Goal: Contribute content: Contribute content

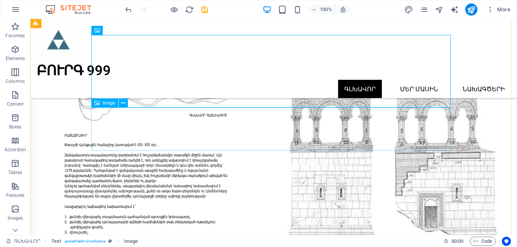
scroll to position [3605, 0]
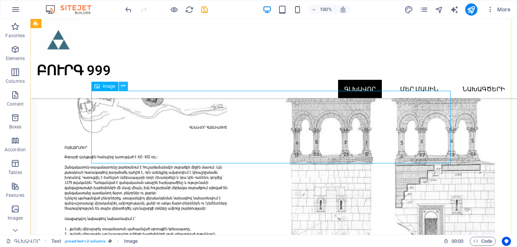
click at [124, 84] on icon at bounding box center [123, 86] width 4 height 8
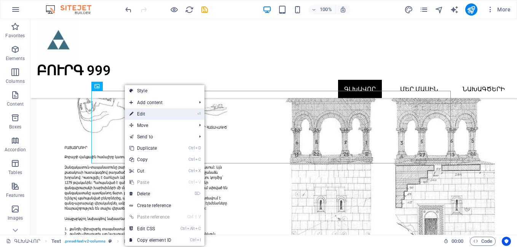
click at [141, 116] on link "⏎ Edit" at bounding box center [150, 113] width 51 height 11
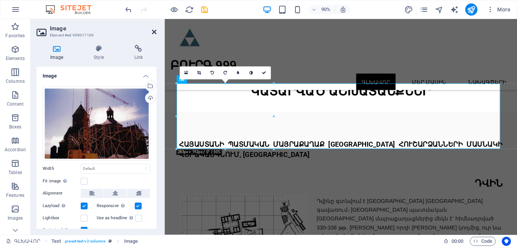
drag, startPoint x: 153, startPoint y: 31, endPoint x: 123, endPoint y: 12, distance: 35.8
click at [153, 31] on icon at bounding box center [154, 32] width 5 height 6
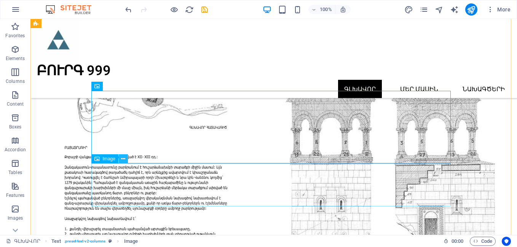
click at [123, 158] on icon at bounding box center [123, 159] width 4 height 8
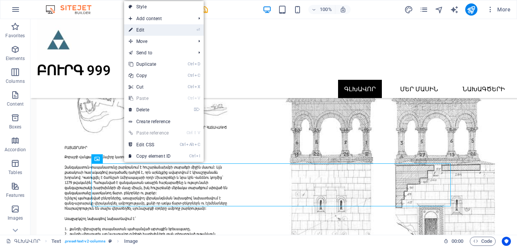
click at [189, 33] on li "⏎ Edit" at bounding box center [164, 29] width 80 height 11
click at [147, 29] on link "⏎ Edit" at bounding box center [149, 29] width 51 height 11
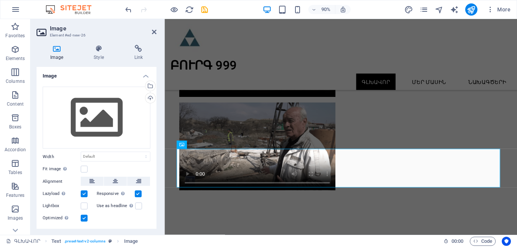
scroll to position [3235, 0]
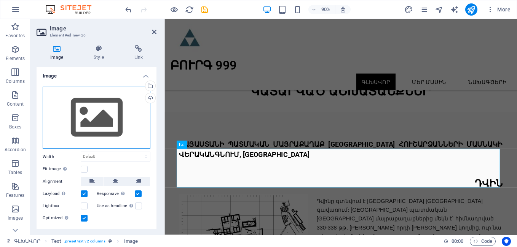
click at [101, 116] on div "Drag files here, click to choose files or select files from Files or our free s…" at bounding box center [97, 118] width 108 height 62
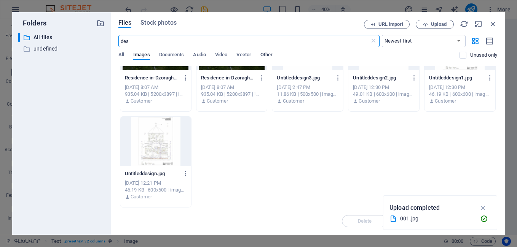
scroll to position [0, 0]
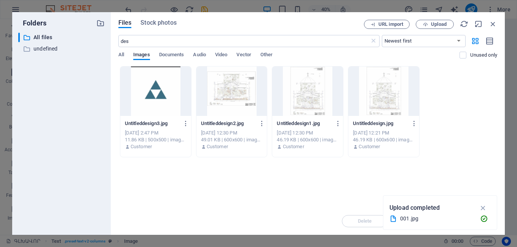
drag, startPoint x: 516, startPoint y: 133, endPoint x: 517, endPoint y: 115, distance: 17.9
click at [516, 115] on html "[DOMAIN_NAME] ԳԼԽԱՎՈՐ Favorites Elements Columns Content Boxes Accordion Tables…" at bounding box center [258, 123] width 517 height 247
click at [225, 216] on div "Delete Move Insert" at bounding box center [307, 218] width 379 height 20
drag, startPoint x: 175, startPoint y: 191, endPoint x: 458, endPoint y: 156, distance: 284.9
click at [458, 156] on div "Untitleddesign3.jpg Untitleddesign3.jpg [DATE] 2:47 PM 11.86 KB | 500x500 | ima…" at bounding box center [307, 111] width 379 height 91
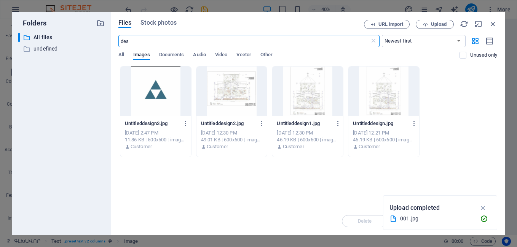
click at [128, 41] on input "des" at bounding box center [243, 41] width 251 height 12
click at [158, 42] on input "des" at bounding box center [243, 41] width 251 height 12
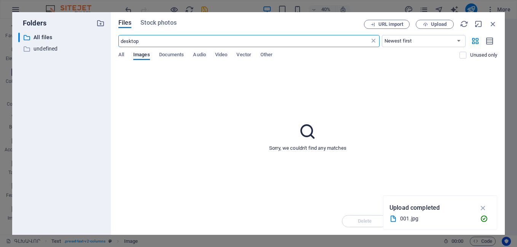
type input "desktop"
click at [375, 41] on icon at bounding box center [374, 41] width 8 height 8
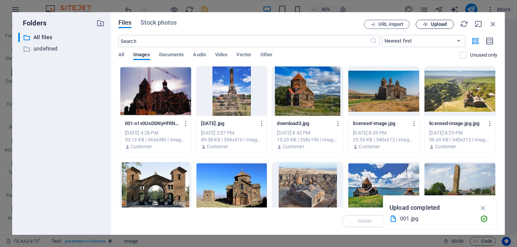
click at [443, 23] on span "Upload" at bounding box center [439, 24] width 16 height 5
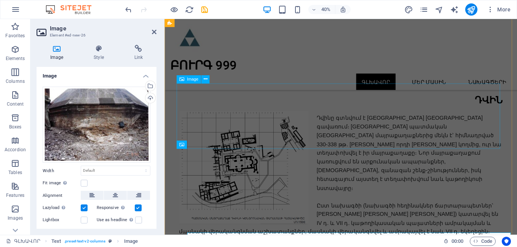
scroll to position [3235, 0]
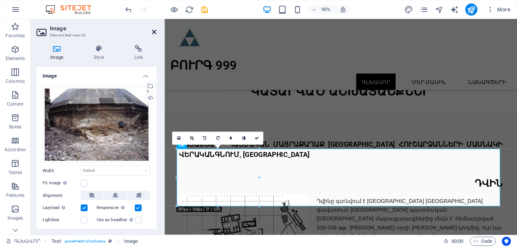
click at [152, 31] on icon at bounding box center [154, 32] width 5 height 6
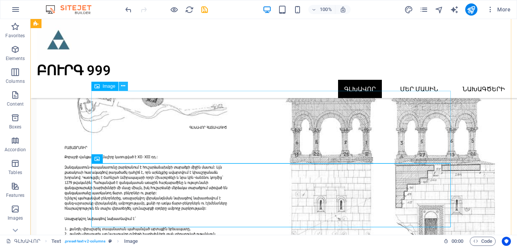
click at [124, 84] on icon at bounding box center [123, 86] width 4 height 8
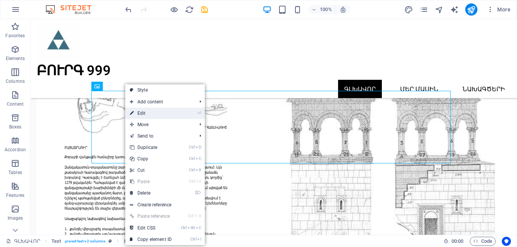
click at [139, 113] on link "⏎ Edit" at bounding box center [150, 113] width 51 height 11
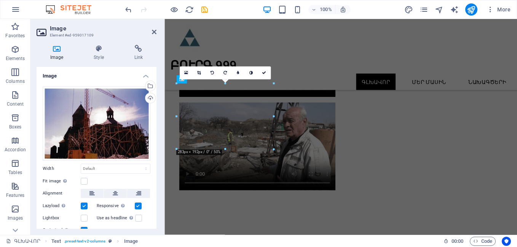
scroll to position [3235, 0]
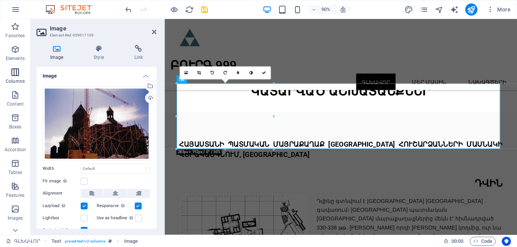
click at [16, 75] on icon "button" at bounding box center [15, 72] width 9 height 9
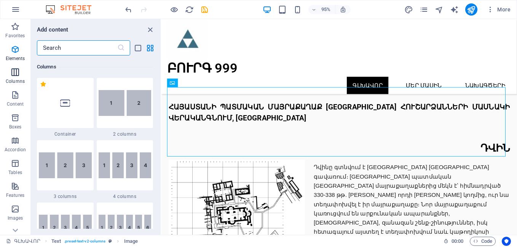
scroll to position [377, 0]
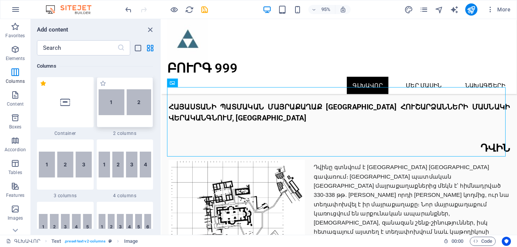
click at [137, 110] on img at bounding box center [125, 102] width 53 height 26
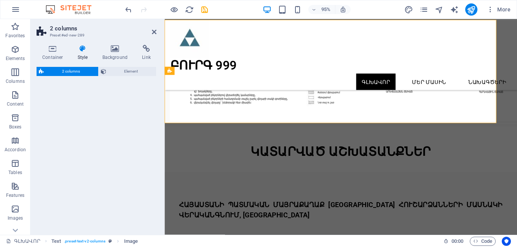
select select "rem"
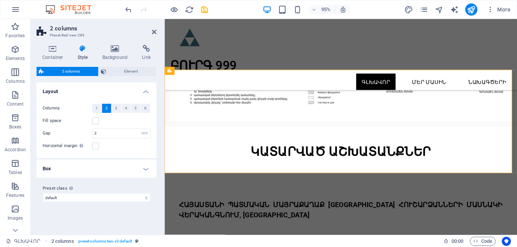
scroll to position [3507, 0]
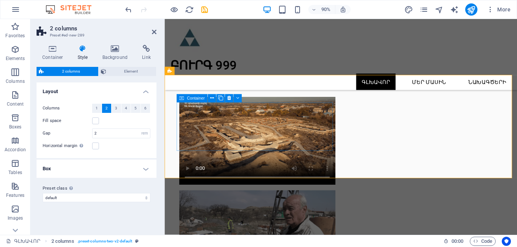
click at [213, 96] on icon at bounding box center [212, 98] width 4 height 7
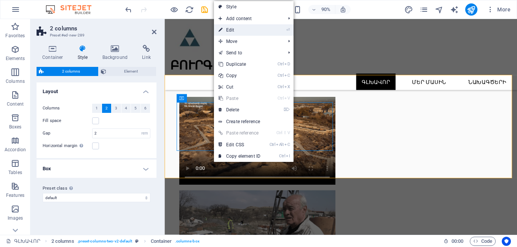
click at [221, 29] on icon at bounding box center [220, 29] width 4 height 11
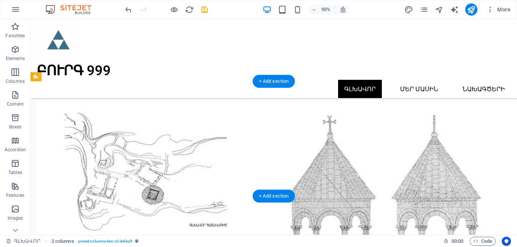
scroll to position [3877, 0]
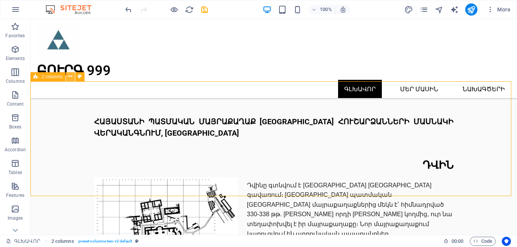
click at [71, 75] on icon at bounding box center [70, 77] width 4 height 8
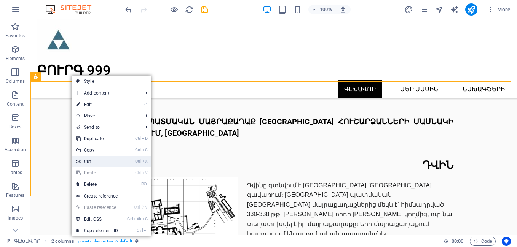
click at [83, 164] on link "Ctrl X Cut" at bounding box center [97, 161] width 51 height 11
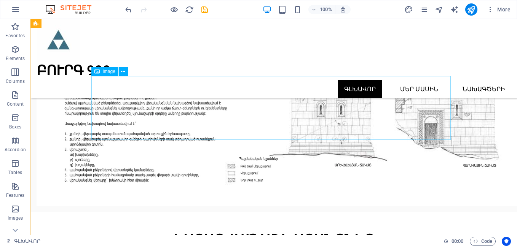
scroll to position [3611, 0]
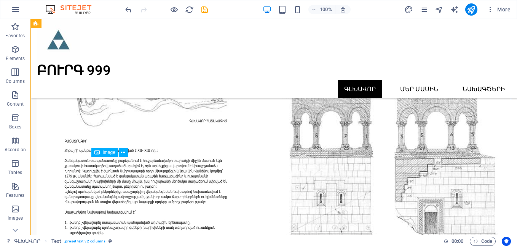
drag, startPoint x: 148, startPoint y: 190, endPoint x: 177, endPoint y: 193, distance: 29.2
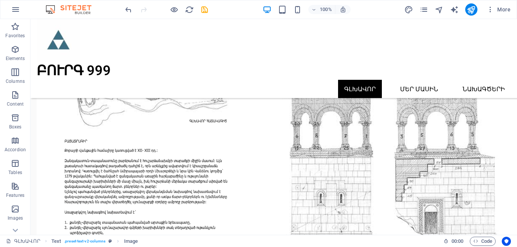
drag, startPoint x: 130, startPoint y: 172, endPoint x: 245, endPoint y: 144, distance: 118.3
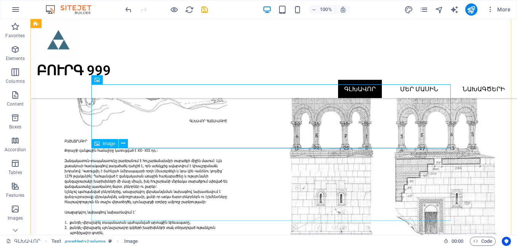
click at [104, 81] on span "Image" at bounding box center [109, 80] width 13 height 5
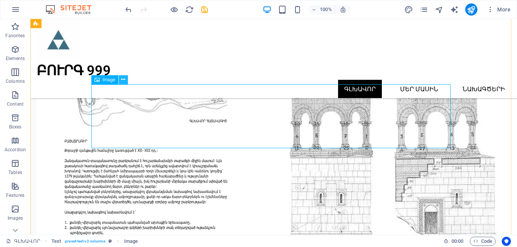
click at [126, 80] on button at bounding box center [123, 79] width 9 height 9
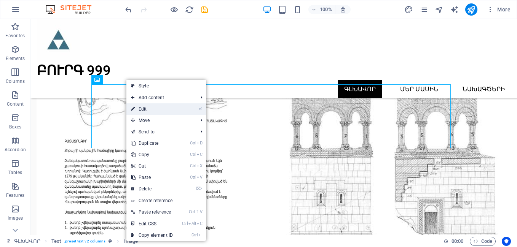
click at [138, 107] on link "⏎ Edit" at bounding box center [151, 109] width 51 height 11
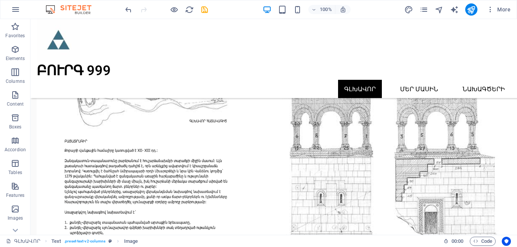
drag, startPoint x: 101, startPoint y: 182, endPoint x: 177, endPoint y: 186, distance: 75.8
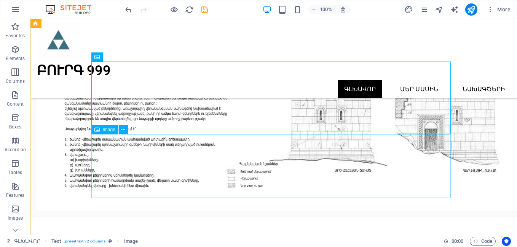
scroll to position [3700, 0]
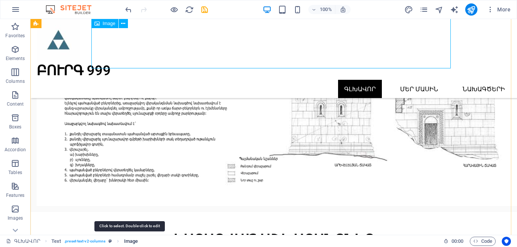
click at [133, 244] on span "Image" at bounding box center [131, 241] width 14 height 9
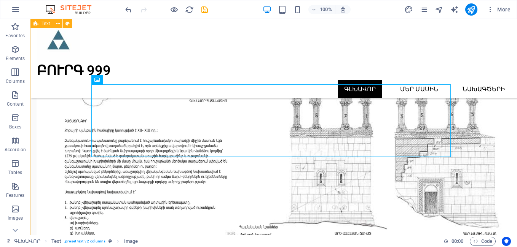
scroll to position [3611, 0]
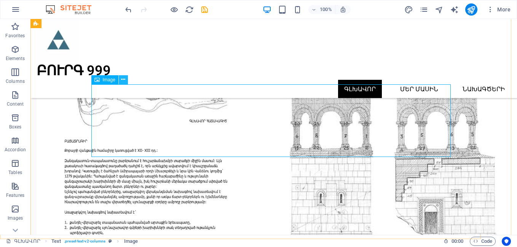
click at [125, 78] on icon at bounding box center [123, 80] width 4 height 8
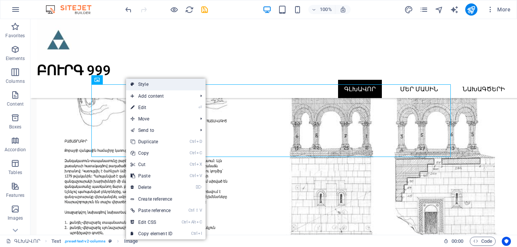
click at [143, 85] on link "Style" at bounding box center [166, 84] width 80 height 11
select select "rem"
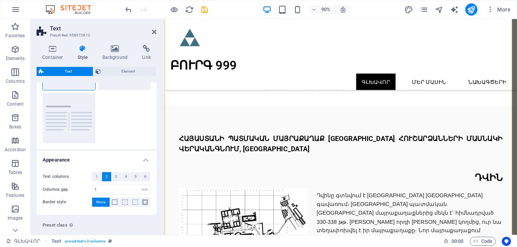
scroll to position [79, 0]
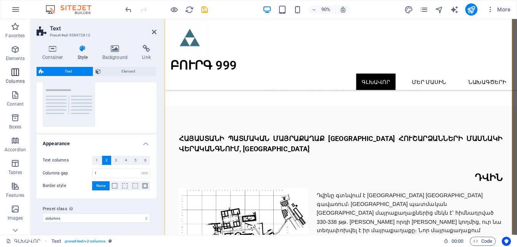
click at [16, 71] on icon "button" at bounding box center [15, 72] width 9 height 9
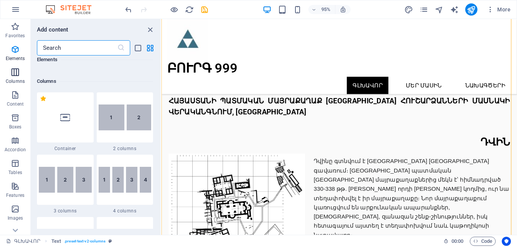
scroll to position [377, 0]
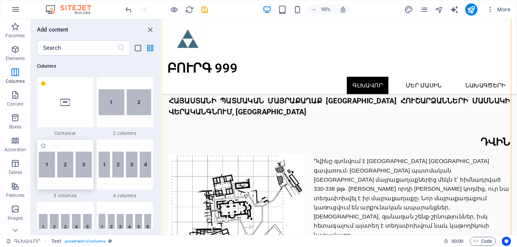
click at [82, 167] on img at bounding box center [65, 165] width 53 height 26
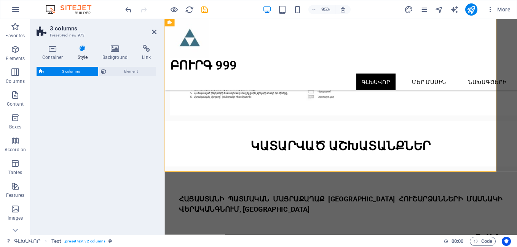
select select "rem"
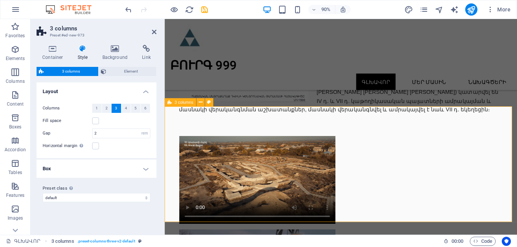
scroll to position [3472, 0]
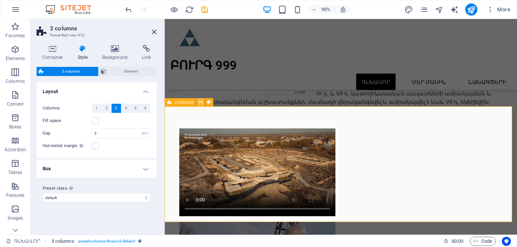
click at [200, 102] on icon at bounding box center [200, 102] width 4 height 7
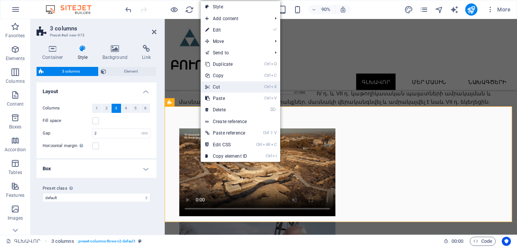
click at [216, 87] on link "Ctrl X Cut" at bounding box center [226, 86] width 51 height 11
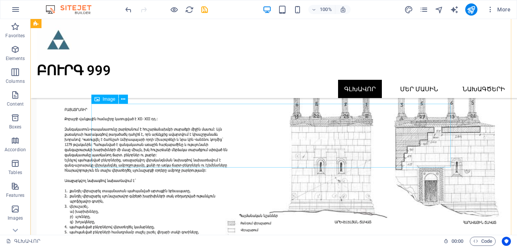
scroll to position [3664, 0]
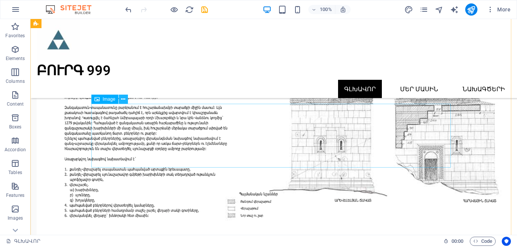
click at [125, 99] on icon at bounding box center [123, 100] width 4 height 8
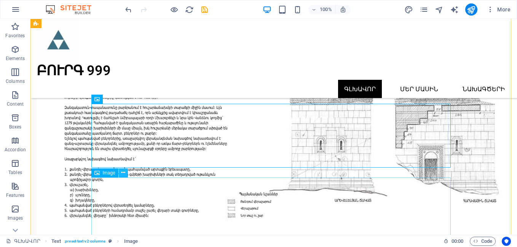
click at [124, 171] on icon at bounding box center [123, 173] width 4 height 8
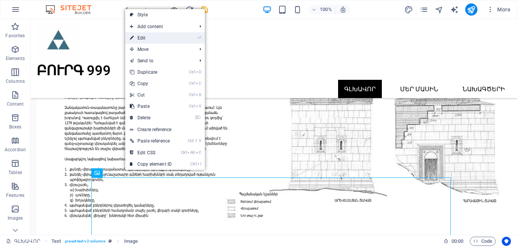
click at [149, 38] on link "⏎ Edit" at bounding box center [150, 37] width 51 height 11
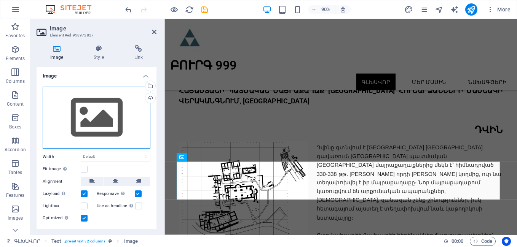
click at [110, 121] on div "Drag files here, click to choose files or select files from Files or our free s…" at bounding box center [97, 118] width 108 height 62
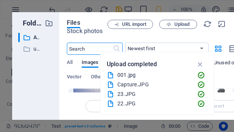
scroll to position [2239, 0]
click at [157, 88] on div "Capture.JPG" at bounding box center [155, 84] width 74 height 9
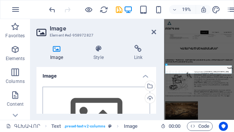
scroll to position [3124, 0]
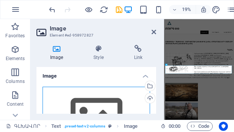
click at [102, 107] on div "Drag files here, click to choose files or select files from Files or our free s…" at bounding box center [97, 118] width 108 height 62
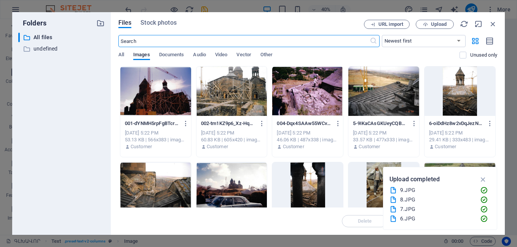
scroll to position [190, 0]
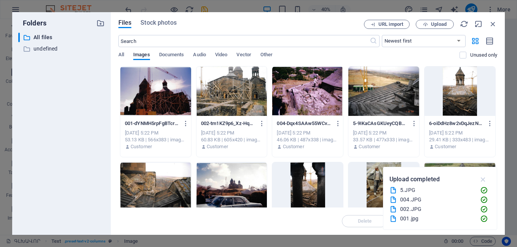
click at [484, 179] on icon "button" at bounding box center [483, 179] width 9 height 8
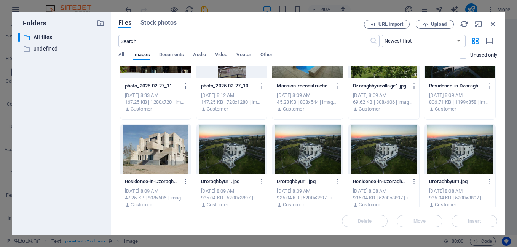
scroll to position [976, 0]
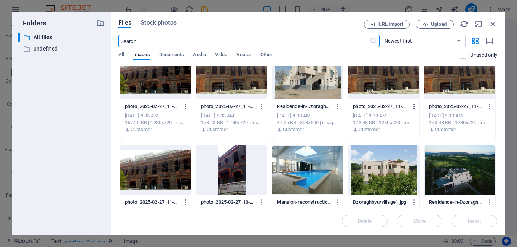
click at [129, 40] on input "text" at bounding box center [243, 41] width 251 height 12
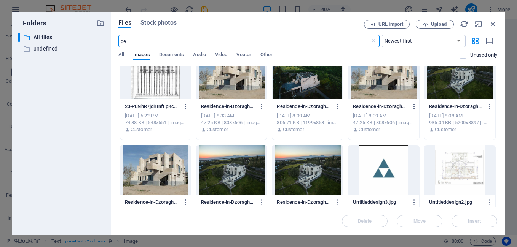
scroll to position [0, 0]
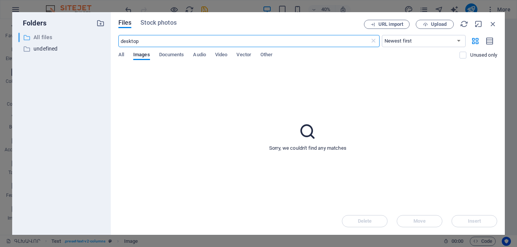
type input "desktop"
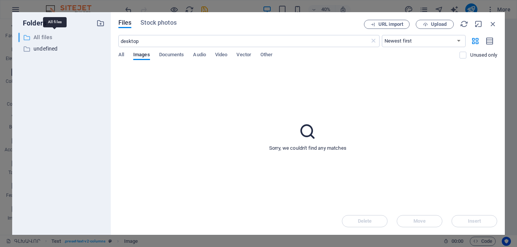
click at [49, 36] on p "All files" at bounding box center [61, 37] width 57 height 9
click at [50, 38] on p "All files" at bounding box center [61, 37] width 57 height 9
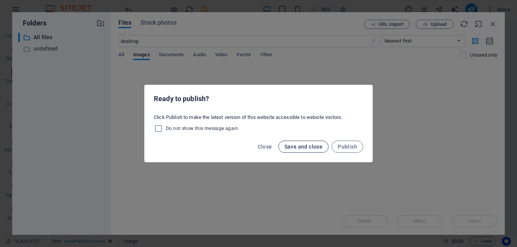
click at [299, 148] on span "Save and close" at bounding box center [303, 147] width 38 height 6
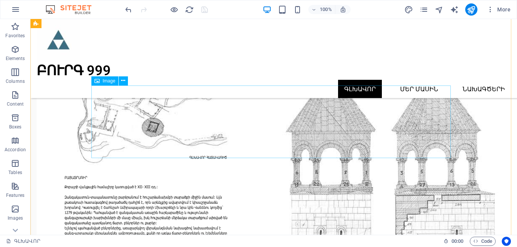
scroll to position [3663, 0]
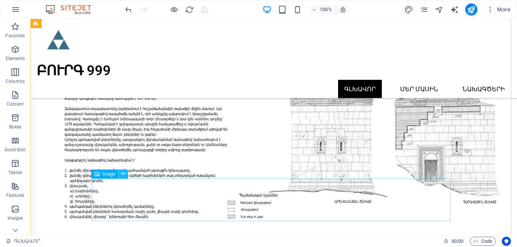
click at [124, 173] on icon at bounding box center [123, 174] width 4 height 8
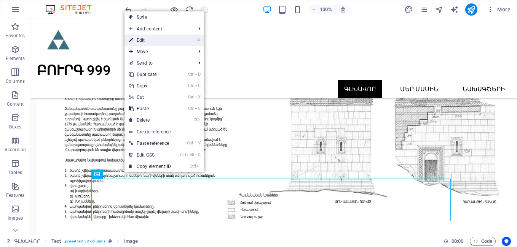
click at [141, 41] on link "⏎ Edit" at bounding box center [149, 40] width 51 height 11
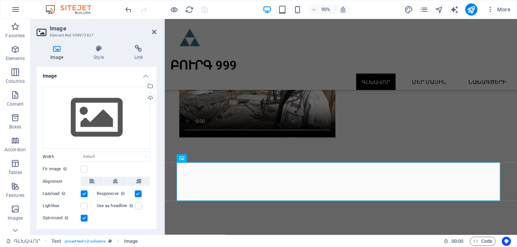
scroll to position [3293, 0]
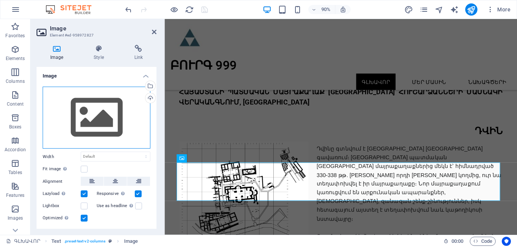
click at [94, 120] on div "Drag files here, click to choose files or select files from Files or our free s…" at bounding box center [97, 118] width 108 height 62
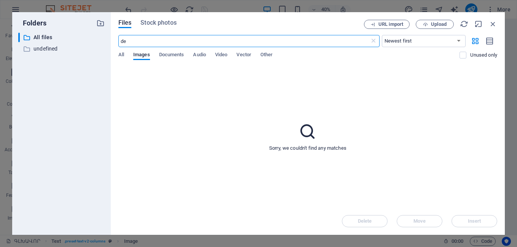
type input "d"
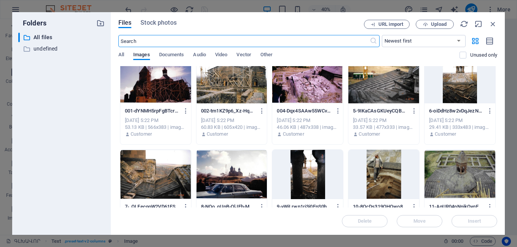
scroll to position [0, 0]
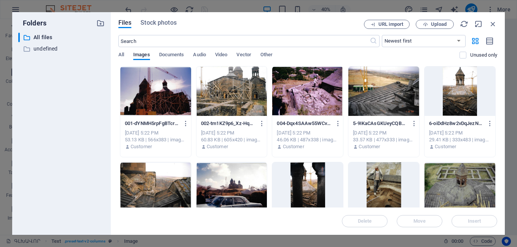
click at [235, 98] on div at bounding box center [231, 91] width 71 height 49
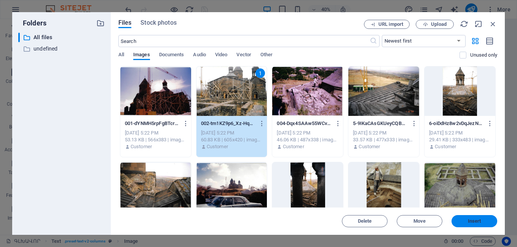
click at [480, 225] on button "Insert" at bounding box center [474, 221] width 46 height 12
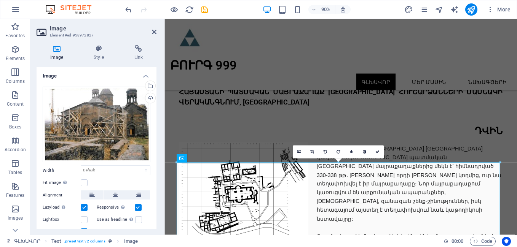
click at [156, 31] on aside "Image Element #ed-958972827 Image Style Link Image Drag files here, click to ch…" at bounding box center [97, 127] width 134 height 216
click at [150, 31] on h2 "Image" at bounding box center [103, 28] width 107 height 7
click at [155, 33] on icon at bounding box center [154, 32] width 5 height 6
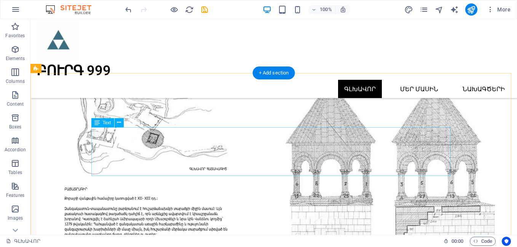
scroll to position [3575, 0]
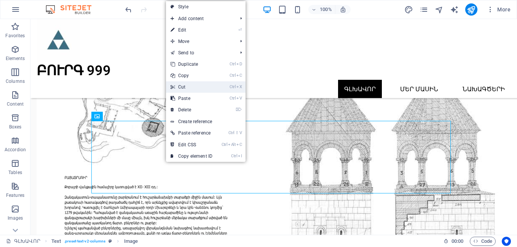
click at [181, 89] on link "Ctrl X Cut" at bounding box center [191, 86] width 51 height 11
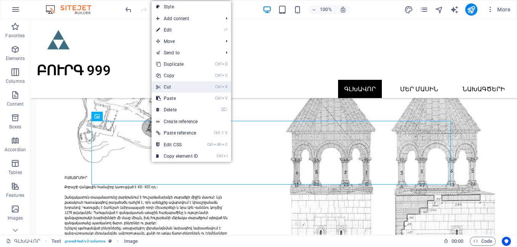
click at [172, 90] on link "Ctrl X Cut" at bounding box center [176, 86] width 51 height 11
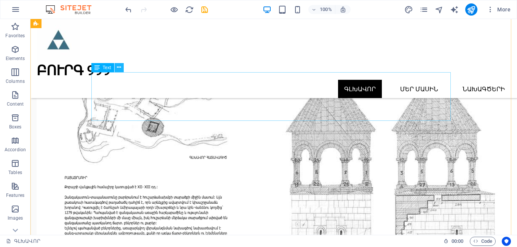
click at [122, 69] on button at bounding box center [119, 67] width 9 height 9
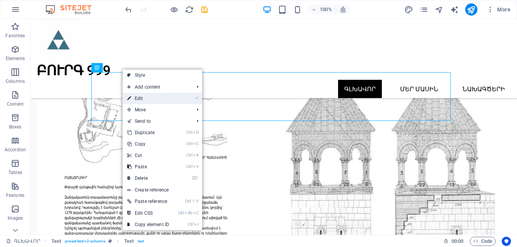
click at [145, 97] on link "⏎ Edit" at bounding box center [148, 98] width 51 height 11
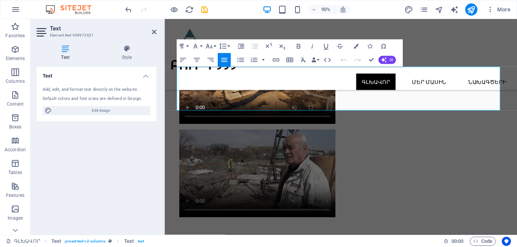
scroll to position [3205, 0]
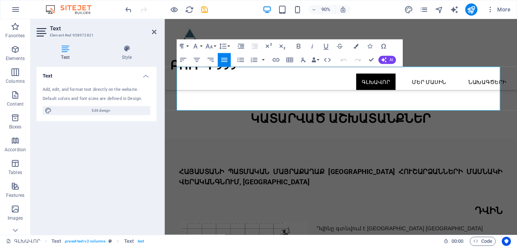
click at [156, 28] on h2 "Text" at bounding box center [103, 28] width 107 height 7
click at [155, 32] on icon at bounding box center [154, 32] width 5 height 6
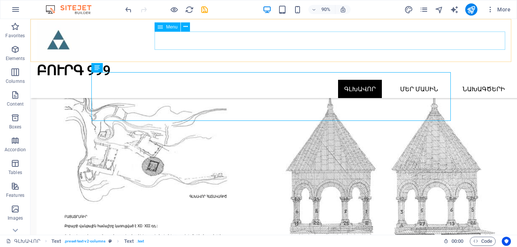
scroll to position [3575, 0]
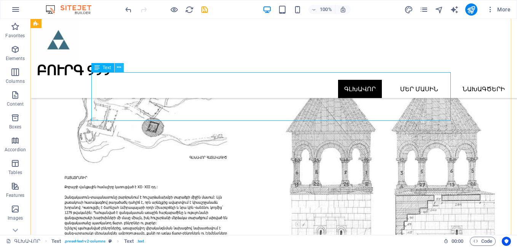
click at [118, 67] on icon at bounding box center [119, 68] width 4 height 8
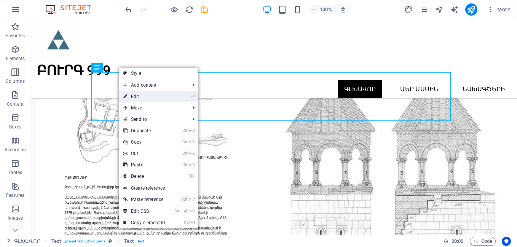
click at [143, 97] on link "⏎ Edit" at bounding box center [144, 96] width 51 height 11
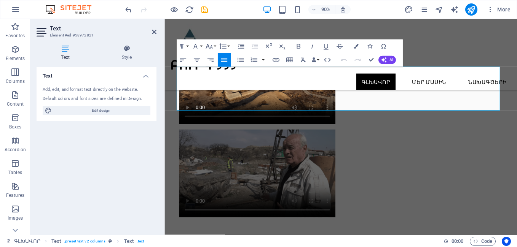
scroll to position [3205, 0]
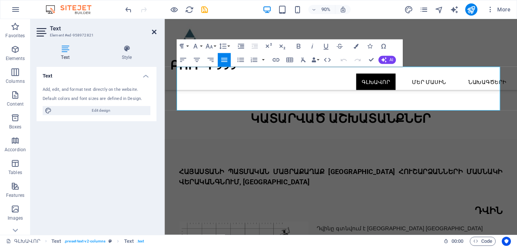
click at [154, 32] on icon at bounding box center [154, 32] width 5 height 6
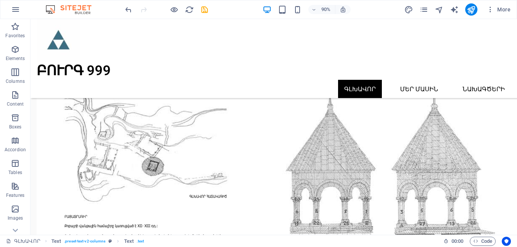
scroll to position [3575, 0]
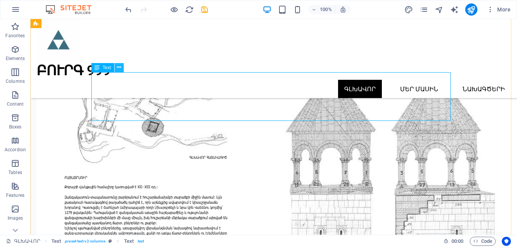
click at [121, 65] on icon at bounding box center [119, 68] width 4 height 8
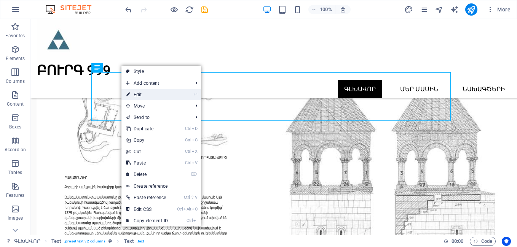
click at [134, 95] on link "⏎ Edit" at bounding box center [146, 94] width 51 height 11
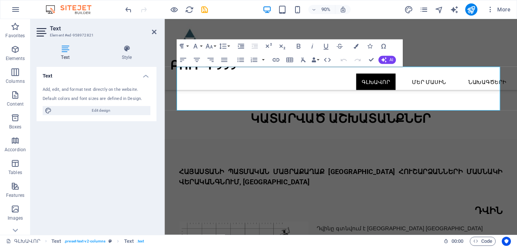
click at [159, 33] on aside "Text Element #ed-958972821 Text Style Text Add, edit, and format text directly …" at bounding box center [97, 127] width 134 height 216
click at [156, 33] on icon at bounding box center [154, 32] width 5 height 6
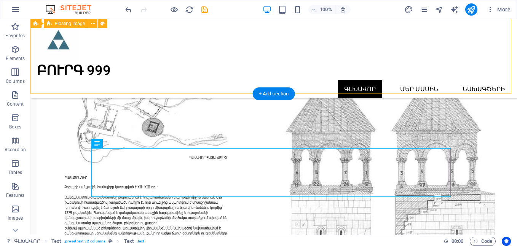
scroll to position [3486, 0]
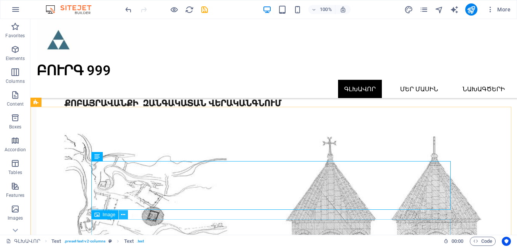
click at [126, 216] on button at bounding box center [123, 214] width 9 height 9
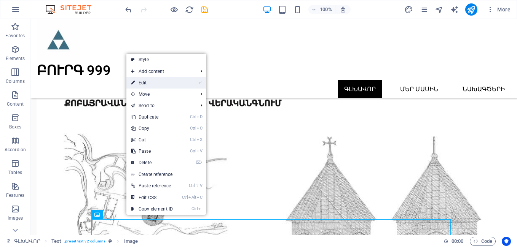
click at [148, 86] on link "⏎ Edit" at bounding box center [151, 82] width 51 height 11
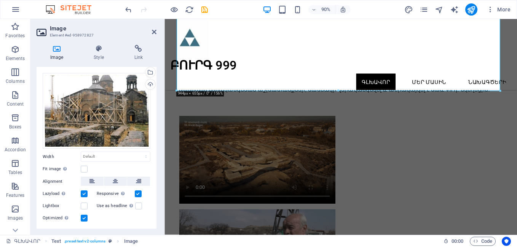
scroll to position [0, 0]
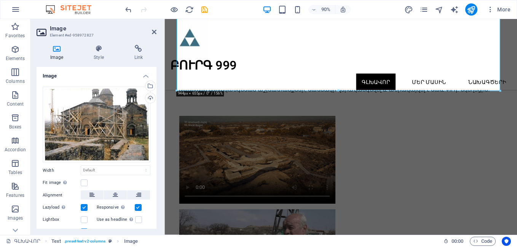
click at [59, 29] on h2 "Image" at bounding box center [103, 28] width 107 height 7
click at [56, 49] on icon at bounding box center [57, 49] width 40 height 8
click at [153, 32] on icon at bounding box center [154, 32] width 5 height 6
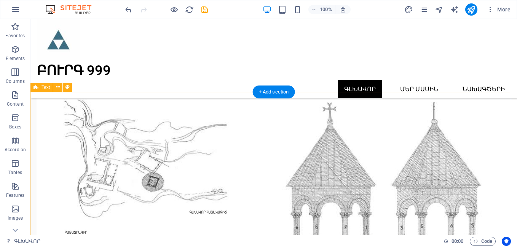
scroll to position [3500, 0]
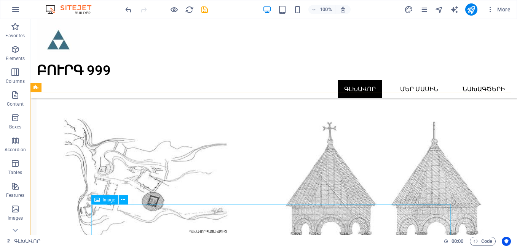
click at [112, 201] on span "Image" at bounding box center [109, 200] width 13 height 5
click at [105, 201] on span "Image" at bounding box center [109, 200] width 13 height 5
click at [124, 199] on icon at bounding box center [123, 200] width 4 height 8
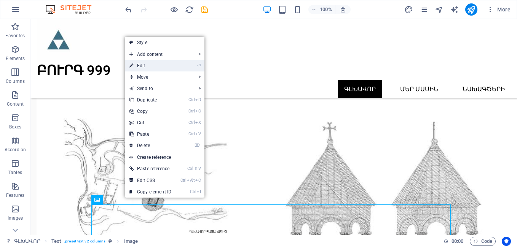
click at [138, 67] on link "⏎ Edit" at bounding box center [150, 65] width 51 height 11
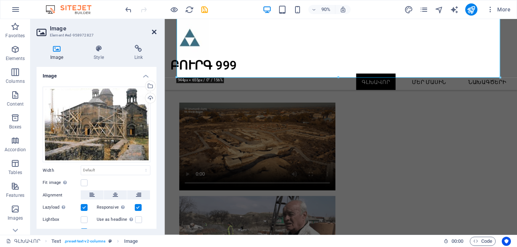
click at [155, 32] on icon at bounding box center [154, 32] width 5 height 6
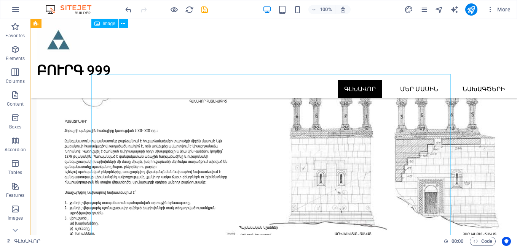
scroll to position [3604, 0]
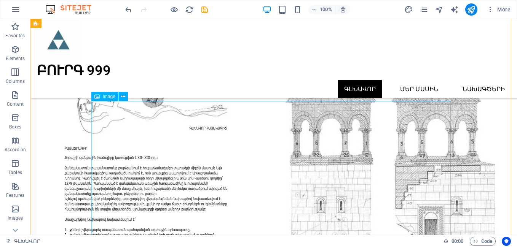
click at [110, 97] on span "Image" at bounding box center [109, 96] width 13 height 5
click at [125, 97] on icon at bounding box center [123, 97] width 4 height 8
click at [99, 96] on icon at bounding box center [96, 96] width 5 height 9
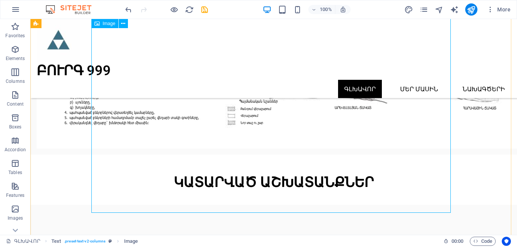
scroll to position [3782, 0]
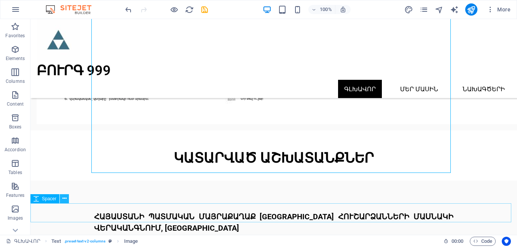
click at [62, 198] on icon at bounding box center [64, 199] width 4 height 8
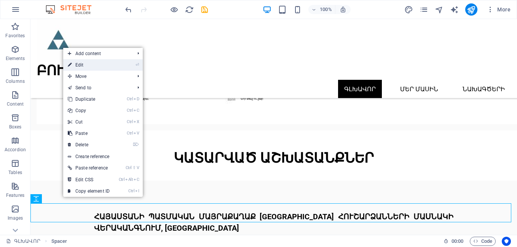
click at [80, 63] on link "⏎ Edit" at bounding box center [88, 64] width 51 height 11
select select "px"
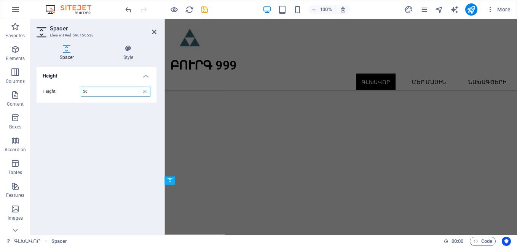
scroll to position [3412, 0]
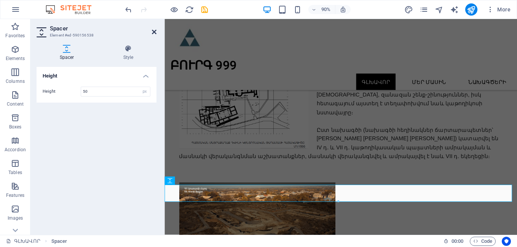
click at [154, 35] on icon at bounding box center [154, 32] width 5 height 6
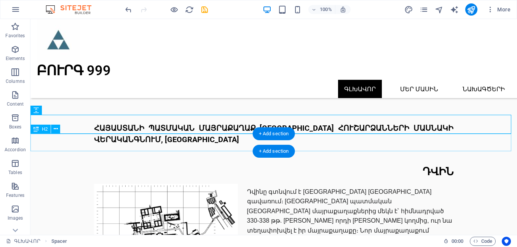
scroll to position [3782, 0]
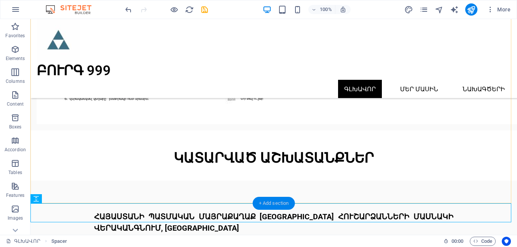
click at [267, 198] on div "+ Add section" at bounding box center [274, 203] width 42 height 13
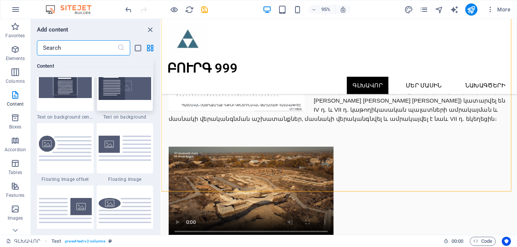
scroll to position [1687, 0]
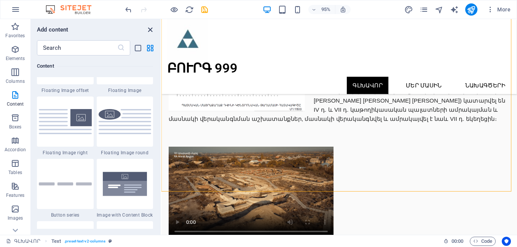
click at [153, 26] on icon "close panel" at bounding box center [150, 30] width 9 height 9
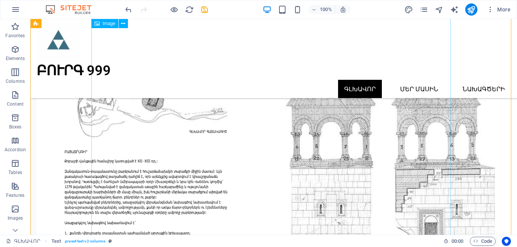
scroll to position [3515, 0]
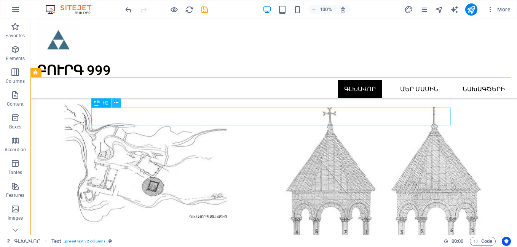
click at [116, 104] on icon at bounding box center [116, 103] width 4 height 8
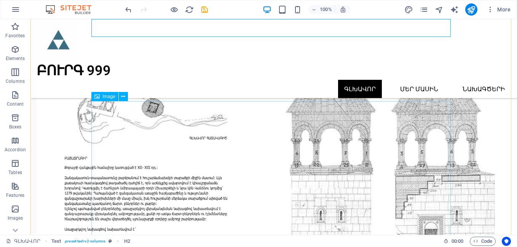
scroll to position [3604, 0]
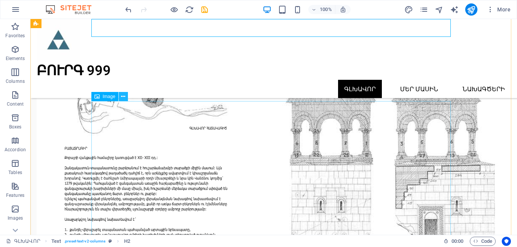
click at [123, 95] on icon at bounding box center [123, 97] width 4 height 8
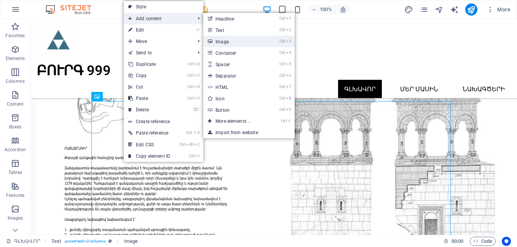
click at [225, 40] on link "Ctrl 3 Image" at bounding box center [234, 41] width 63 height 11
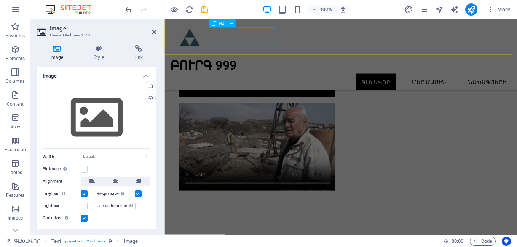
scroll to position [3489, 0]
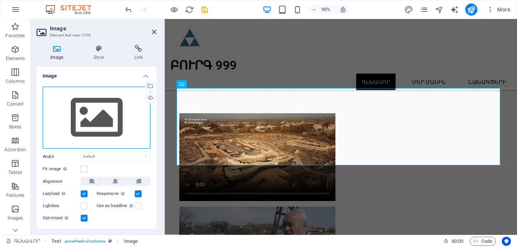
click at [102, 121] on div "Drag files here, click to choose files or select files from Files or our free s…" at bounding box center [97, 118] width 108 height 62
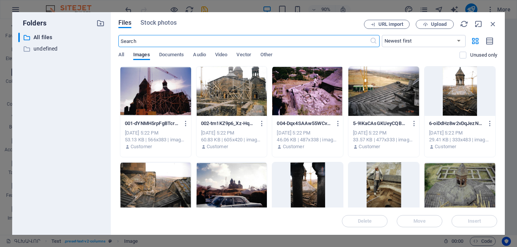
scroll to position [3582, 0]
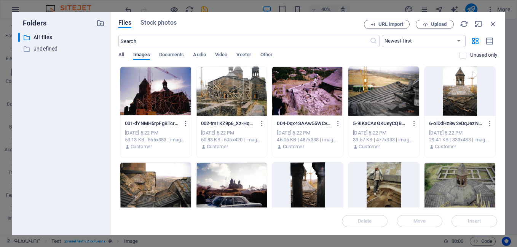
click at [323, 102] on div at bounding box center [307, 91] width 71 height 49
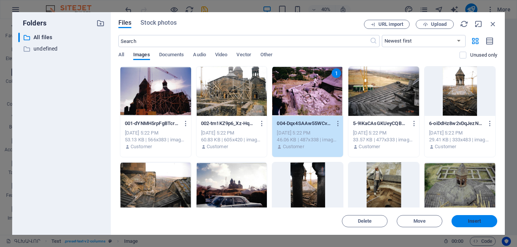
click at [489, 222] on span "Insert" at bounding box center [474, 221] width 40 height 5
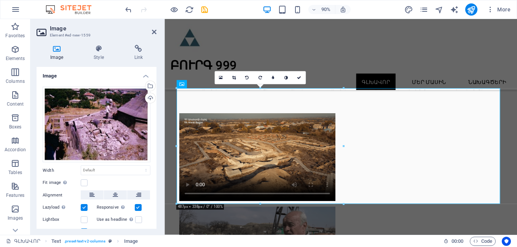
click at [156, 30] on aside "Image Element #ed-new-1559 Image Style Link Image Drag files here, click to cho…" at bounding box center [97, 127] width 134 height 216
click at [156, 31] on icon at bounding box center [154, 32] width 5 height 6
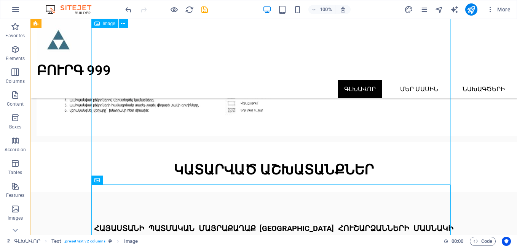
scroll to position [3859, 0]
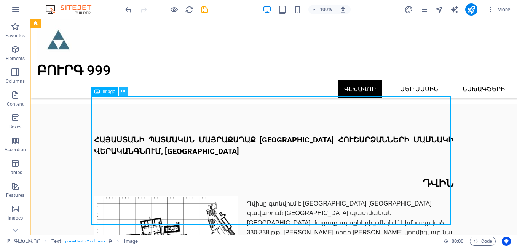
click at [126, 91] on button at bounding box center [123, 91] width 9 height 9
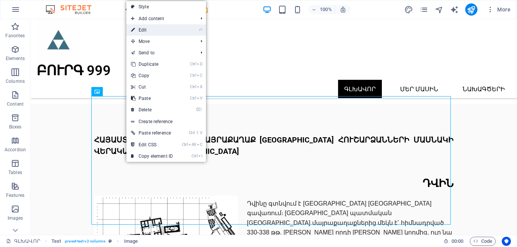
click at [163, 30] on link "⏎ Edit" at bounding box center [151, 29] width 51 height 11
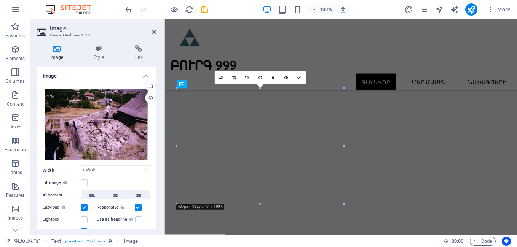
scroll to position [3489, 0]
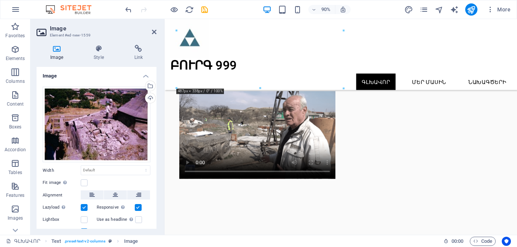
drag, startPoint x: 216, startPoint y: 153, endPoint x: 359, endPoint y: 78, distance: 161.2
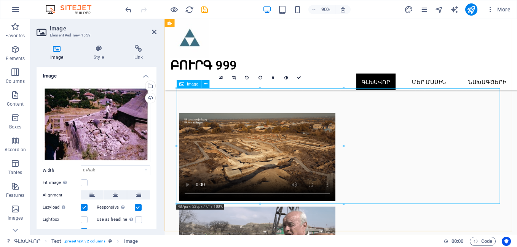
click at [155, 32] on icon at bounding box center [154, 32] width 5 height 6
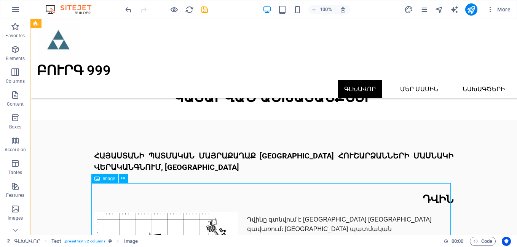
scroll to position [3859, 0]
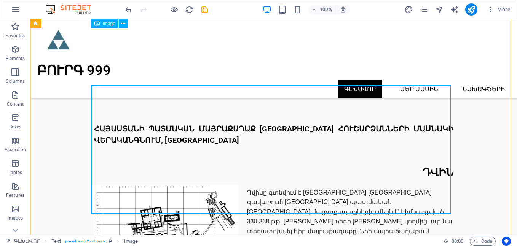
scroll to position [3859, 0]
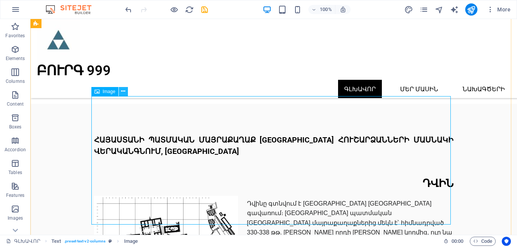
click at [126, 90] on button at bounding box center [123, 91] width 9 height 9
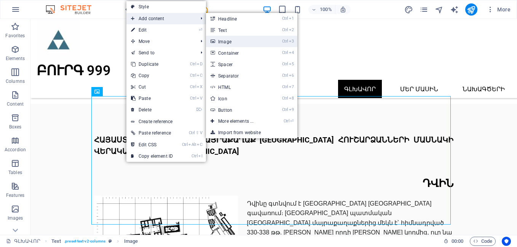
click at [227, 41] on link "Ctrl 3 Image" at bounding box center [237, 41] width 63 height 11
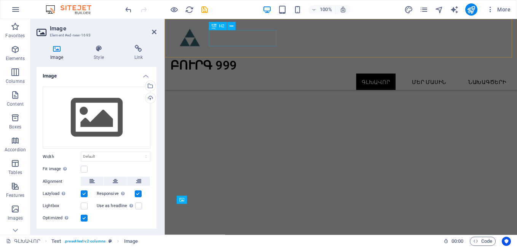
scroll to position [3489, 0]
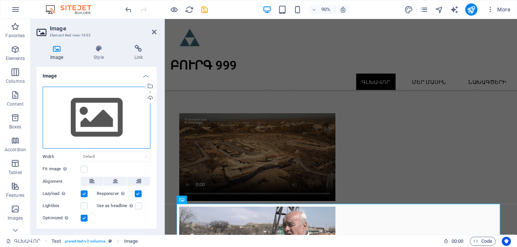
click at [96, 121] on div "Drag files here, click to choose files or select files from Files or our free s…" at bounding box center [97, 118] width 108 height 62
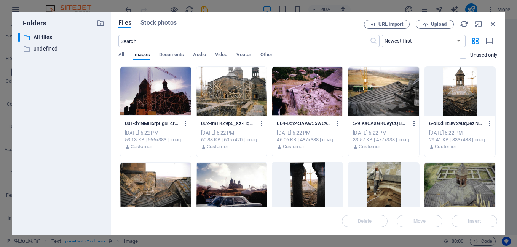
click at [381, 99] on div at bounding box center [383, 91] width 71 height 49
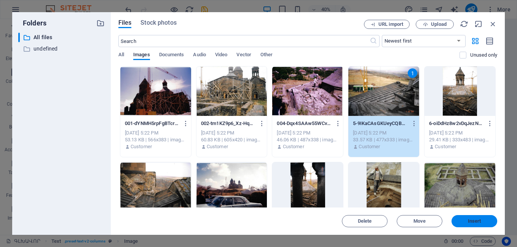
click at [480, 222] on span "Insert" at bounding box center [474, 221] width 13 height 5
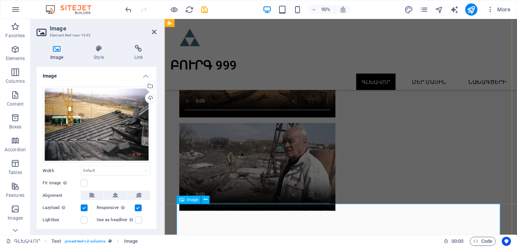
scroll to position [3489, 0]
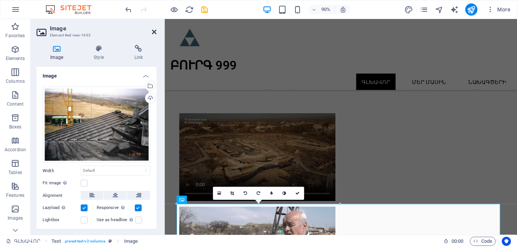
click at [155, 30] on icon at bounding box center [154, 32] width 5 height 6
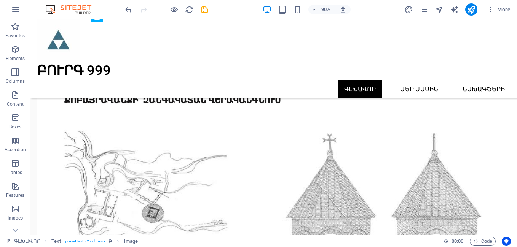
scroll to position [3859, 0]
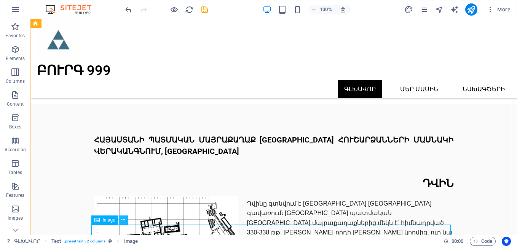
click at [126, 219] on button at bounding box center [123, 220] width 9 height 9
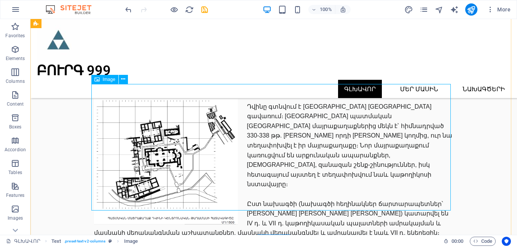
scroll to position [3947, 0]
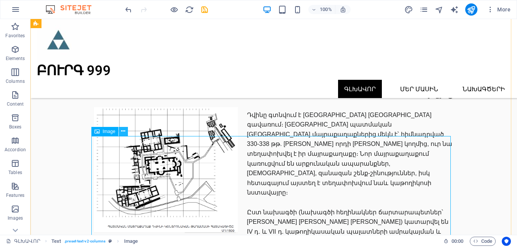
click at [124, 132] on icon at bounding box center [123, 132] width 4 height 8
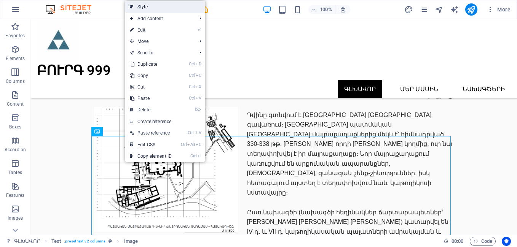
click at [144, 8] on link "Style" at bounding box center [165, 6] width 80 height 11
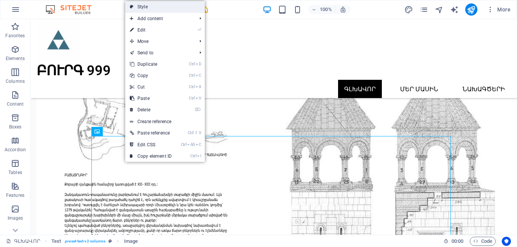
select select "rem"
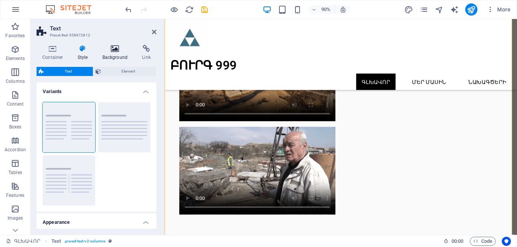
click at [116, 50] on icon at bounding box center [115, 49] width 37 height 8
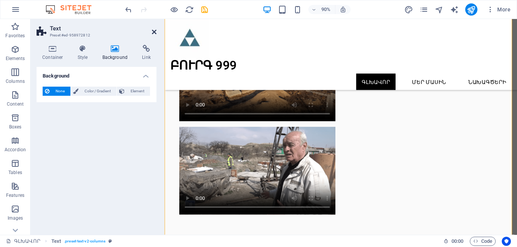
click at [153, 32] on icon at bounding box center [154, 32] width 5 height 6
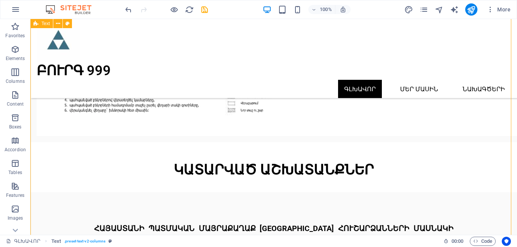
scroll to position [3859, 0]
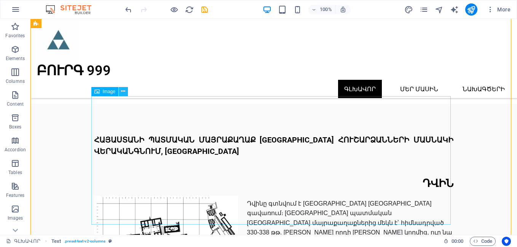
click at [122, 93] on icon at bounding box center [123, 92] width 4 height 8
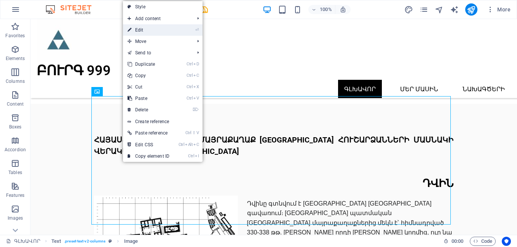
click at [146, 33] on link "⏎ Edit" at bounding box center [148, 29] width 51 height 11
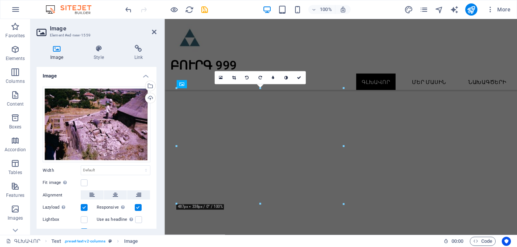
scroll to position [3489, 0]
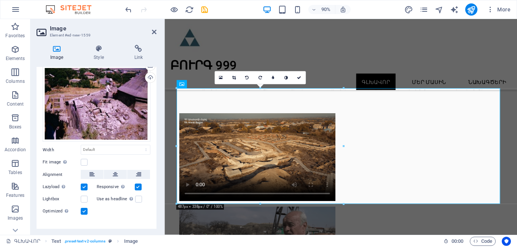
scroll to position [31, 0]
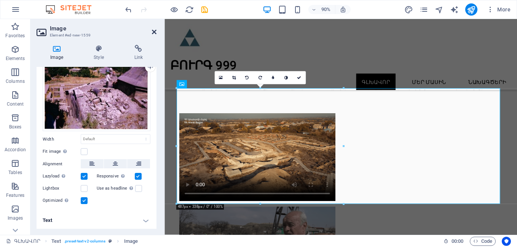
click at [156, 32] on icon at bounding box center [154, 32] width 5 height 6
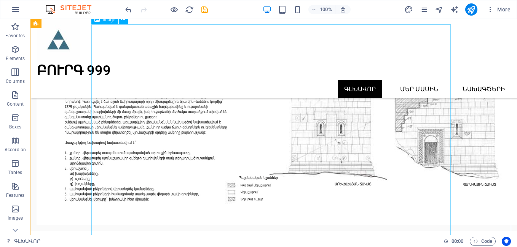
scroll to position [3592, 0]
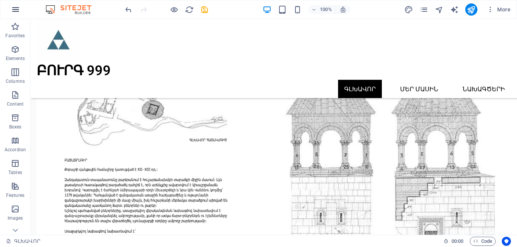
click at [16, 9] on icon "button" at bounding box center [15, 9] width 9 height 9
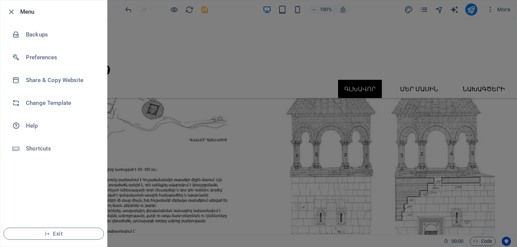
click at [193, 81] on div at bounding box center [258, 123] width 517 height 247
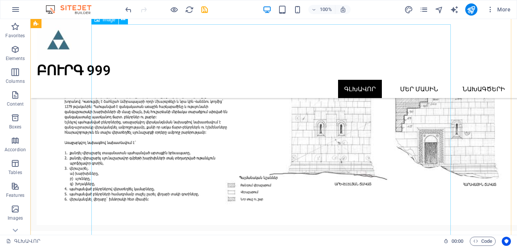
scroll to position [3859, 0]
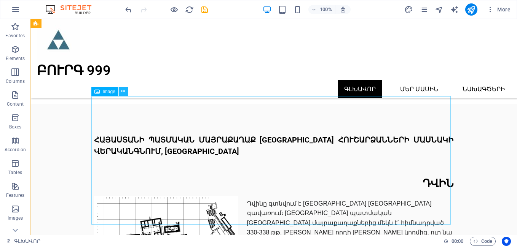
click at [122, 91] on icon at bounding box center [123, 92] width 4 height 8
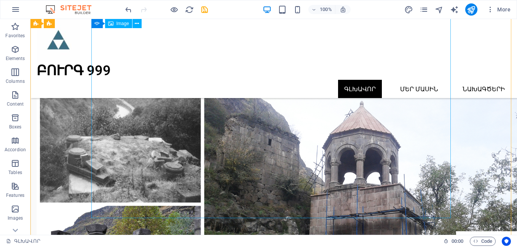
scroll to position [2793, 0]
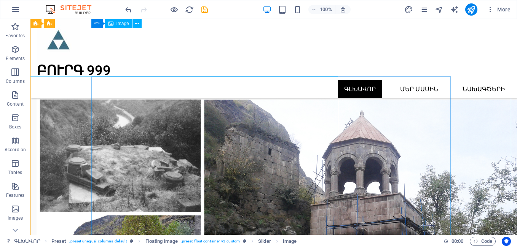
scroll to position [2526, 0]
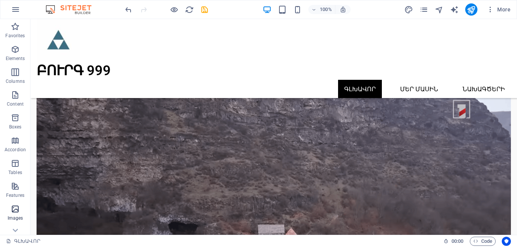
click at [14, 211] on icon "button" at bounding box center [15, 209] width 9 height 9
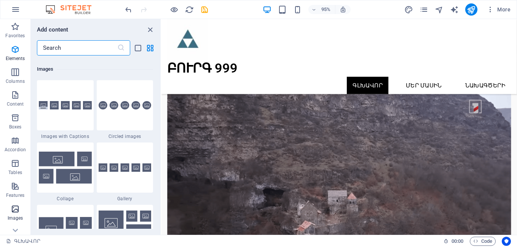
scroll to position [3859, 0]
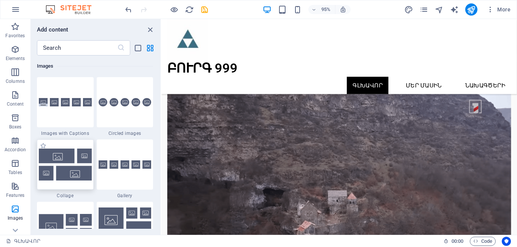
click at [61, 175] on img at bounding box center [65, 165] width 53 height 32
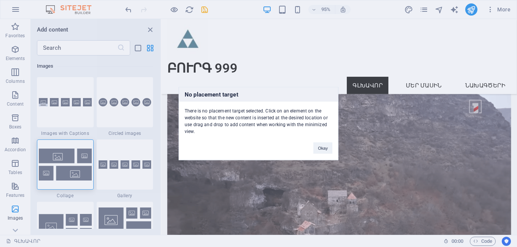
click at [152, 27] on div "No placement target There is no placement target selected. Click on an element …" at bounding box center [258, 123] width 517 height 247
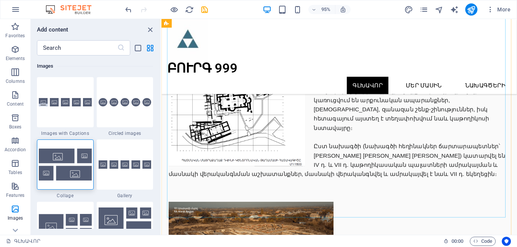
scroll to position [3339, 0]
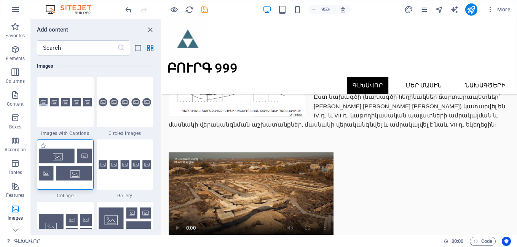
click at [77, 174] on img at bounding box center [65, 165] width 53 height 32
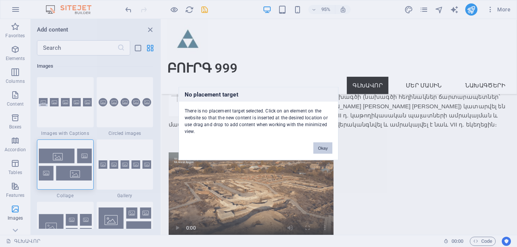
click at [324, 149] on button "Okay" at bounding box center [322, 148] width 19 height 11
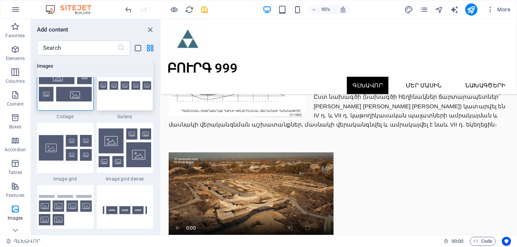
scroll to position [3948, 0]
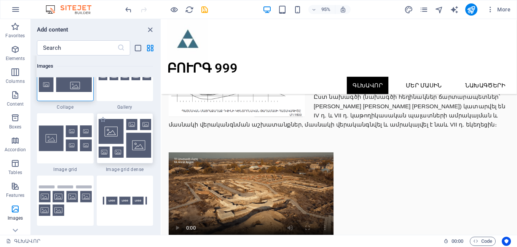
click at [129, 156] on img at bounding box center [125, 138] width 53 height 39
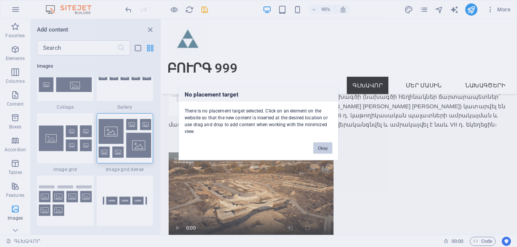
drag, startPoint x: 325, startPoint y: 147, endPoint x: 172, endPoint y: 134, distance: 153.9
click at [325, 147] on button "Okay" at bounding box center [322, 148] width 19 height 11
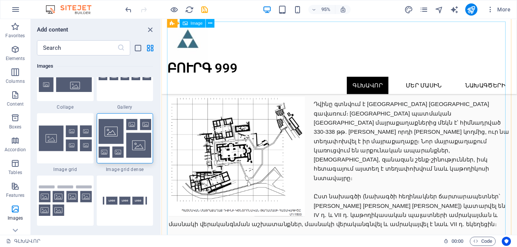
scroll to position [3162, 0]
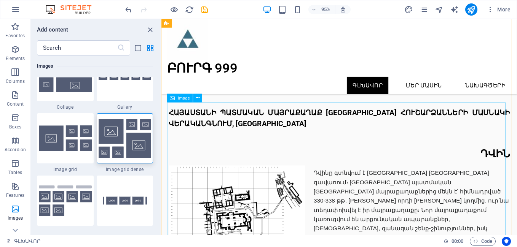
click at [172, 98] on icon at bounding box center [172, 98] width 5 height 9
click at [197, 99] on icon at bounding box center [198, 98] width 4 height 8
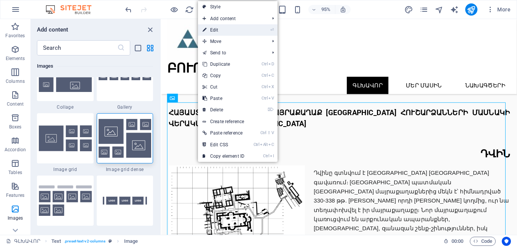
click at [236, 31] on link "⏎ Edit" at bounding box center [223, 29] width 51 height 11
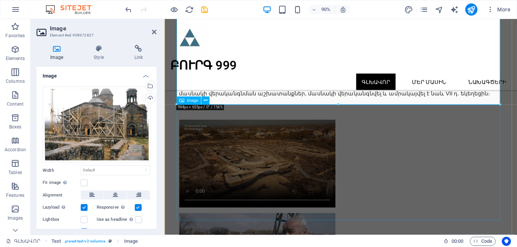
scroll to position [3495, 0]
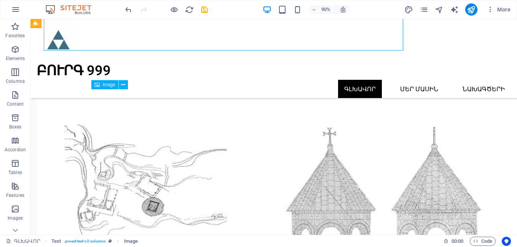
scroll to position [3865, 0]
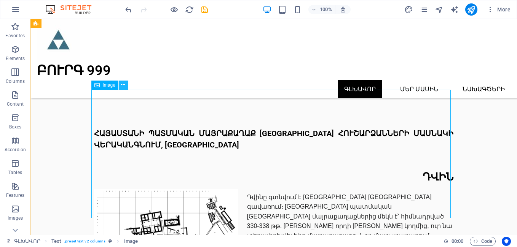
click at [124, 84] on icon at bounding box center [123, 85] width 4 height 8
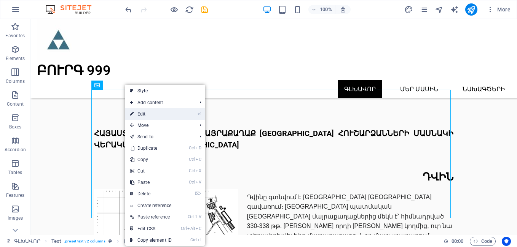
click at [150, 116] on link "⏎ Edit" at bounding box center [150, 113] width 51 height 11
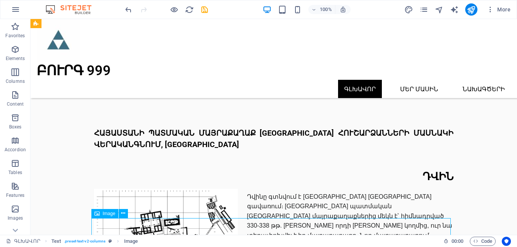
scroll to position [3867, 0]
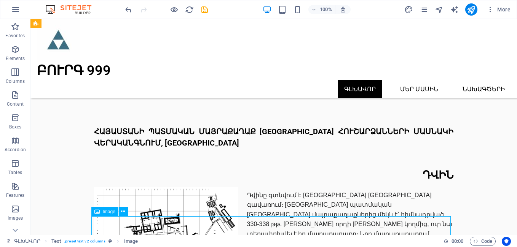
drag, startPoint x: 97, startPoint y: 249, endPoint x: 237, endPoint y: 222, distance: 142.0
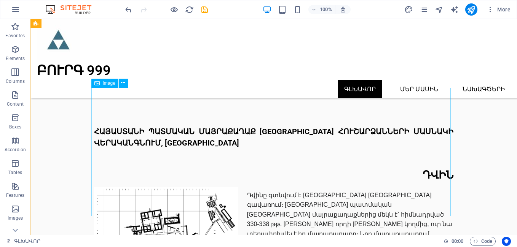
drag, startPoint x: 117, startPoint y: 95, endPoint x: 140, endPoint y: 113, distance: 29.3
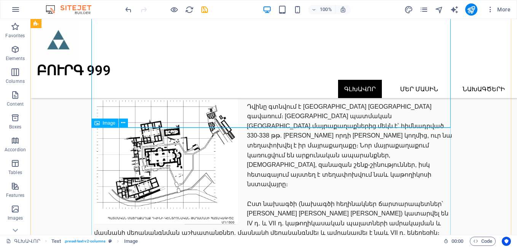
scroll to position [4045, 0]
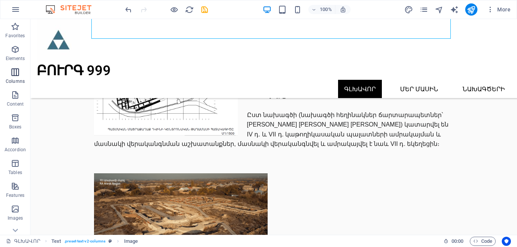
click at [16, 75] on icon "button" at bounding box center [15, 72] width 9 height 9
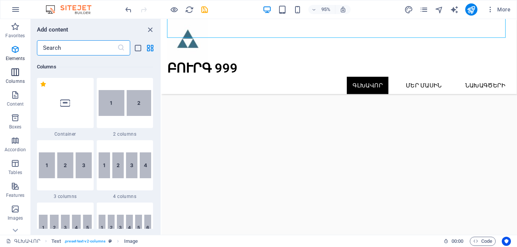
scroll to position [377, 0]
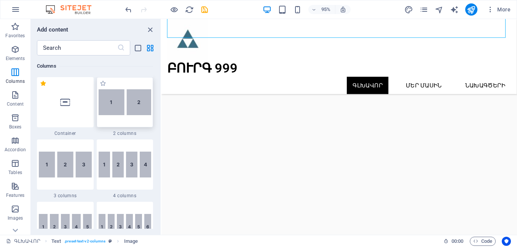
click at [125, 113] on img at bounding box center [125, 102] width 53 height 26
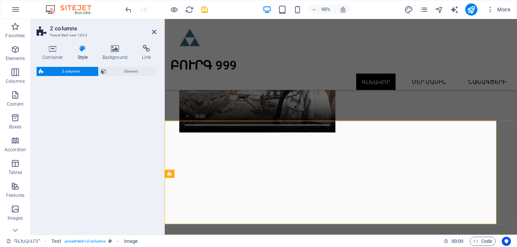
select select "rem"
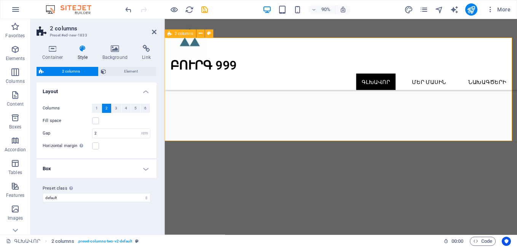
scroll to position [3852, 0]
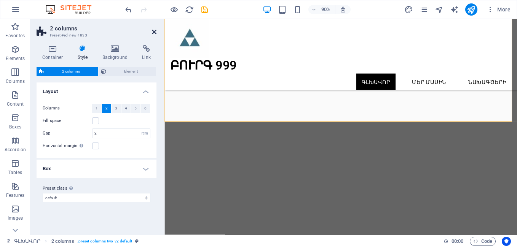
click at [152, 34] on icon at bounding box center [154, 32] width 5 height 6
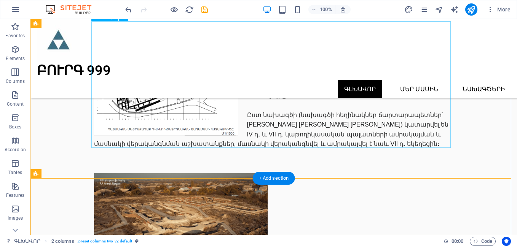
scroll to position [4133, 0]
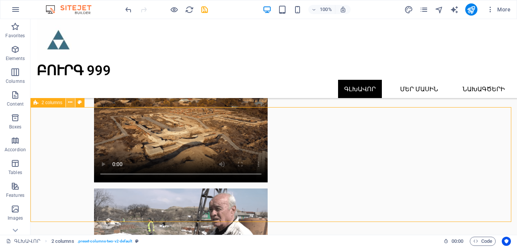
click at [70, 104] on icon at bounding box center [70, 103] width 4 height 8
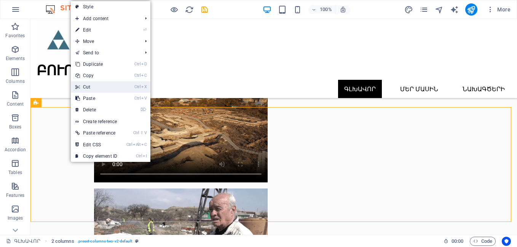
click at [90, 91] on link "Ctrl X Cut" at bounding box center [96, 86] width 51 height 11
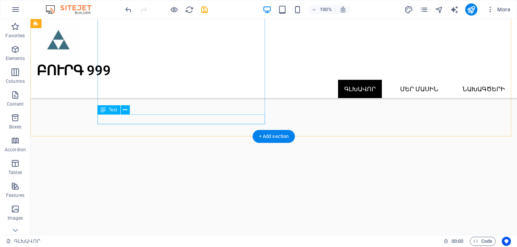
scroll to position [4666, 0]
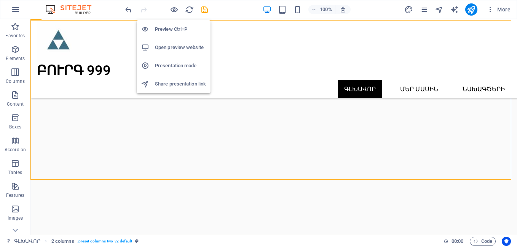
click at [167, 27] on h6 "Preview Ctrl+P" at bounding box center [180, 29] width 51 height 9
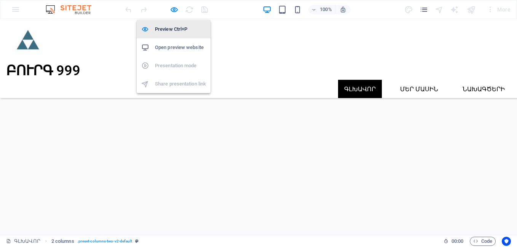
scroll to position [4788, 0]
click at [174, 8] on icon "button" at bounding box center [174, 9] width 9 height 9
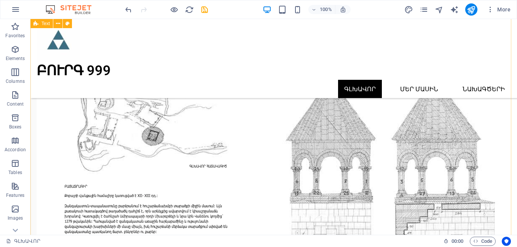
scroll to position [3538, 0]
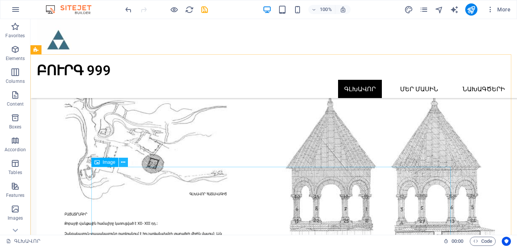
click at [127, 161] on button at bounding box center [123, 162] width 9 height 9
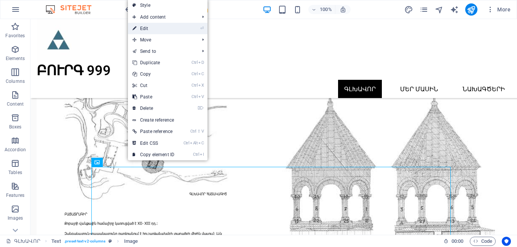
click at [160, 29] on link "⏎ Edit" at bounding box center [153, 28] width 51 height 11
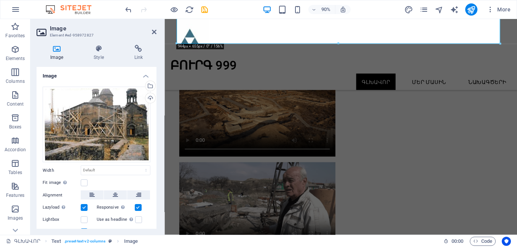
click at [156, 28] on h2 "Image" at bounding box center [103, 28] width 107 height 7
click at [154, 32] on icon at bounding box center [154, 32] width 5 height 6
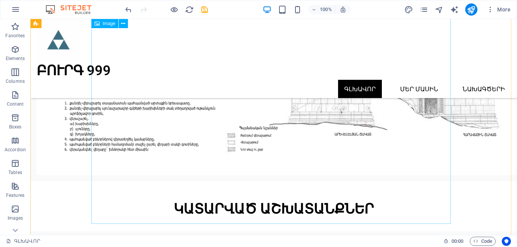
scroll to position [3819, 0]
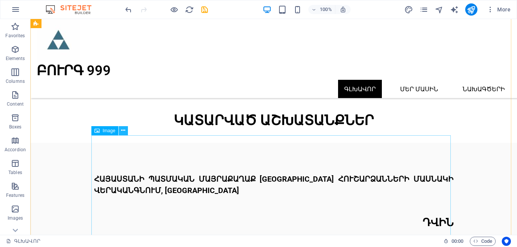
click at [123, 130] on icon at bounding box center [123, 131] width 4 height 8
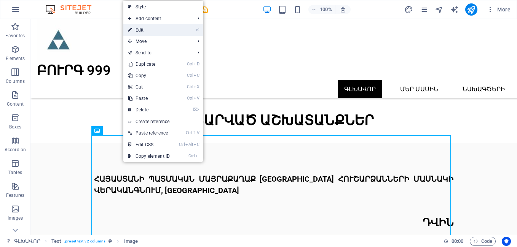
click at [148, 30] on link "⏎ Edit" at bounding box center [148, 29] width 51 height 11
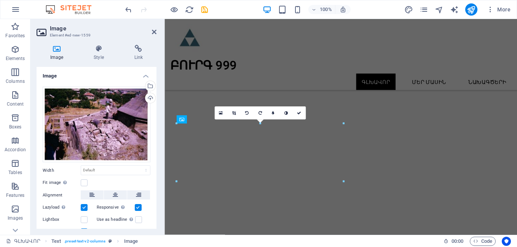
scroll to position [3449, 0]
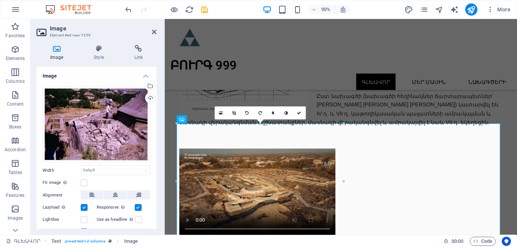
click at [151, 30] on h2 "Image" at bounding box center [103, 28] width 107 height 7
click at [153, 32] on icon at bounding box center [154, 32] width 5 height 6
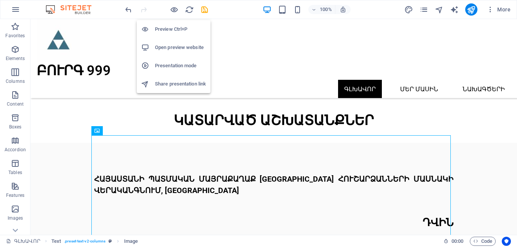
click at [175, 62] on h6 "Presentation mode" at bounding box center [180, 65] width 51 height 9
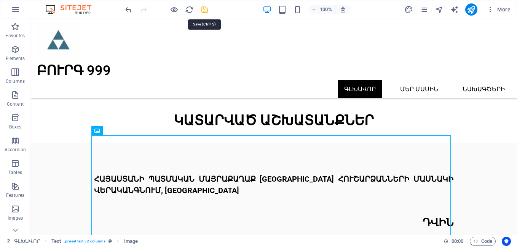
click at [204, 10] on icon "save" at bounding box center [204, 9] width 9 height 9
